Goal: Check status

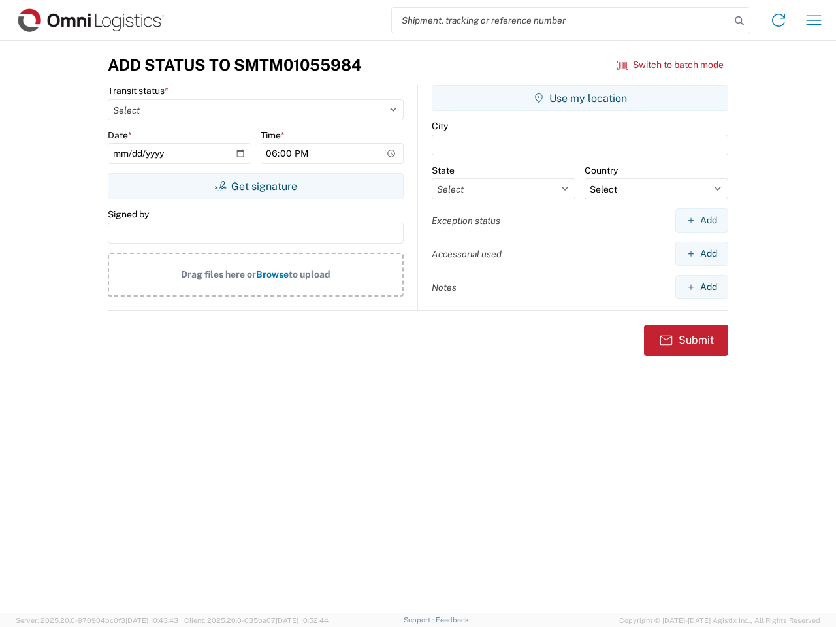
click at [561, 20] on input "search" at bounding box center [561, 20] width 338 height 25
click at [739, 21] on icon at bounding box center [739, 21] width 18 height 18
click at [779, 20] on icon at bounding box center [778, 20] width 21 height 21
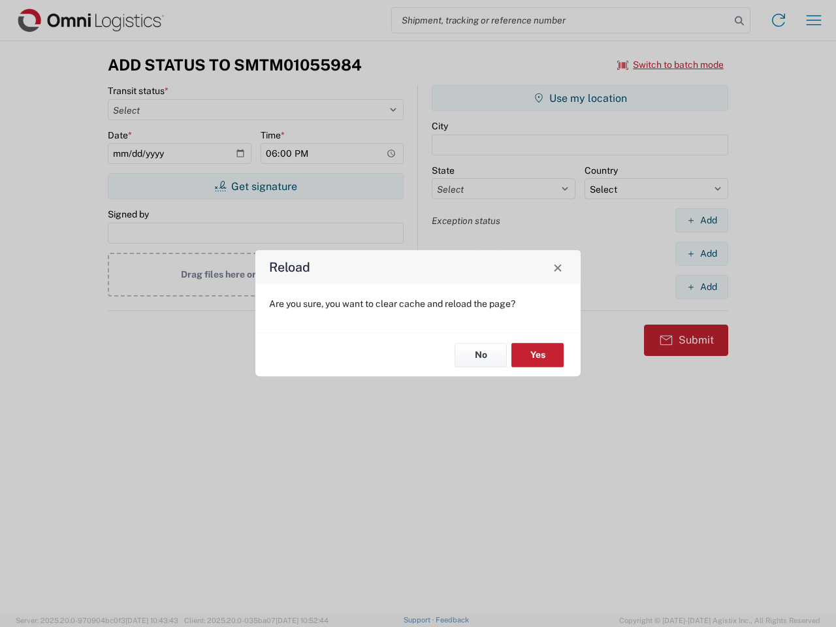
click at [671, 65] on div "Reload Are you sure, you want to clear cache and reload the page? No Yes" at bounding box center [418, 313] width 836 height 627
click at [255, 186] on div "Reload Are you sure, you want to clear cache and reload the page? No Yes" at bounding box center [418, 313] width 836 height 627
click at [580, 98] on div "Reload Are you sure, you want to clear cache and reload the page? No Yes" at bounding box center [418, 313] width 836 height 627
click at [701, 220] on div "Reload Are you sure, you want to clear cache and reload the page? No Yes" at bounding box center [418, 313] width 836 height 627
click at [701, 253] on div "Reload Are you sure, you want to clear cache and reload the page? No Yes" at bounding box center [418, 313] width 836 height 627
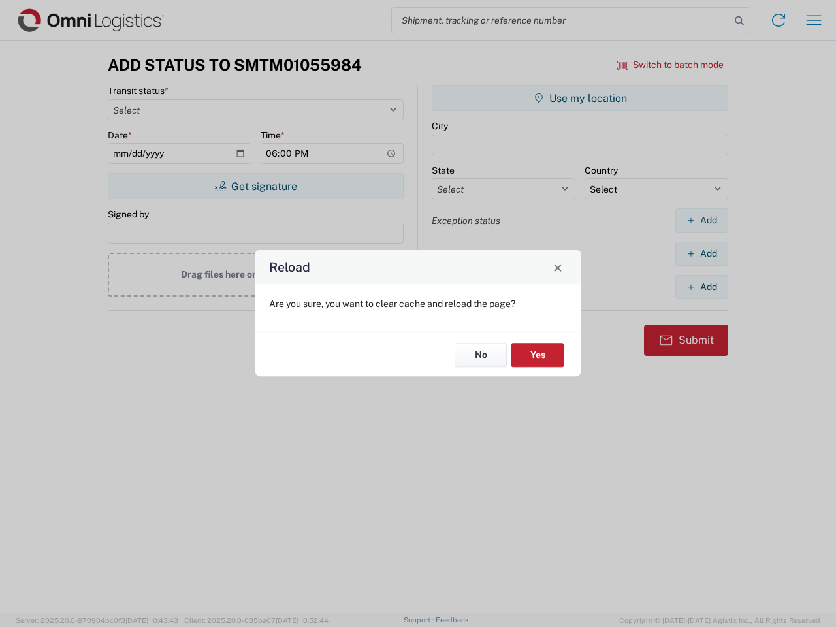
click at [701, 287] on div "Reload Are you sure, you want to clear cache and reload the page? No Yes" at bounding box center [418, 313] width 836 height 627
